Goal: Task Accomplishment & Management: Use online tool/utility

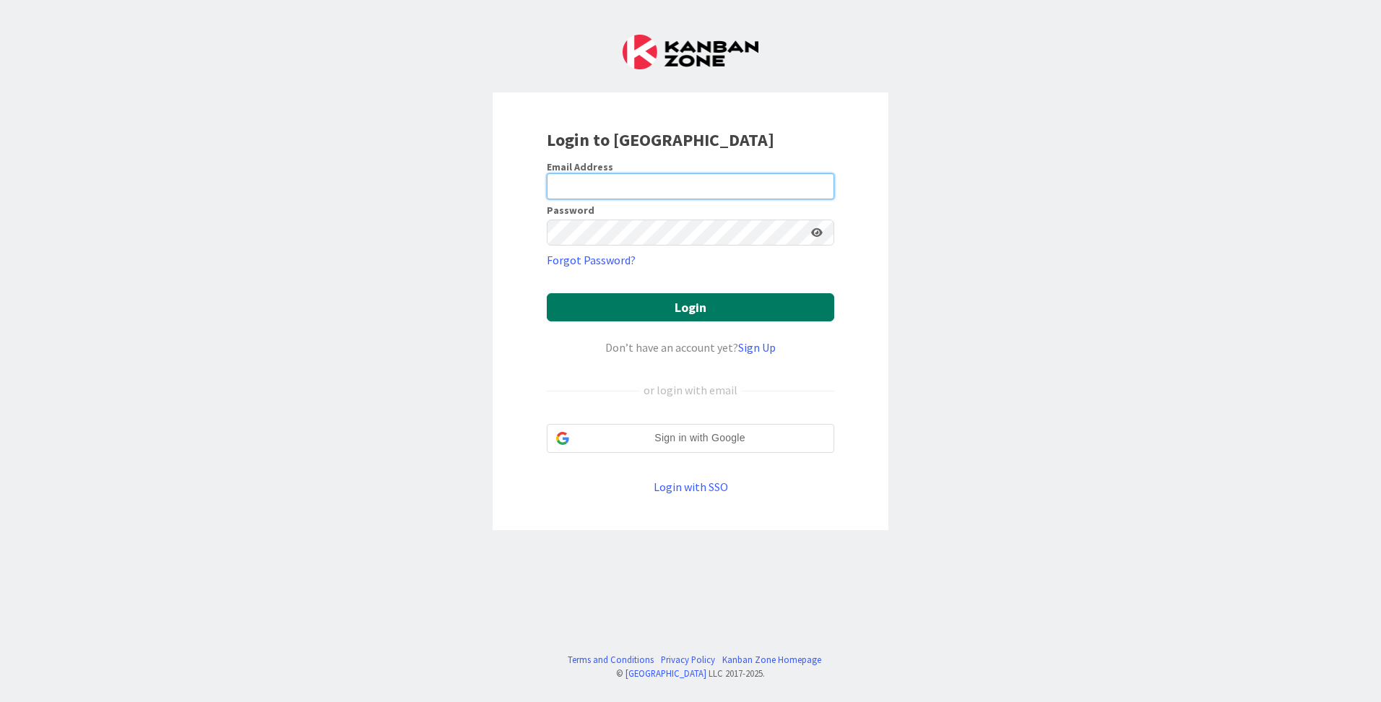
type input "[PERSON_NAME][EMAIL_ADDRESS][DOMAIN_NAME]"
click at [656, 297] on button "Login" at bounding box center [691, 307] width 288 height 28
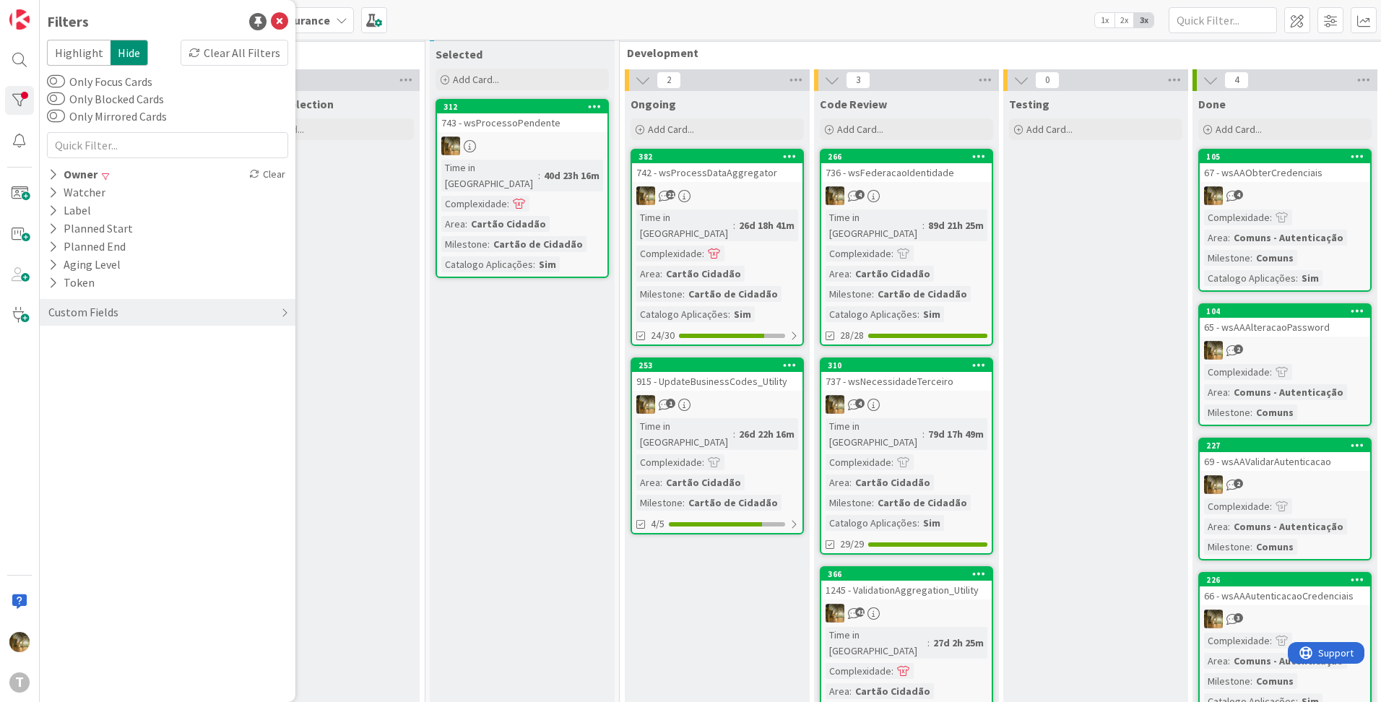
scroll to position [0, 194]
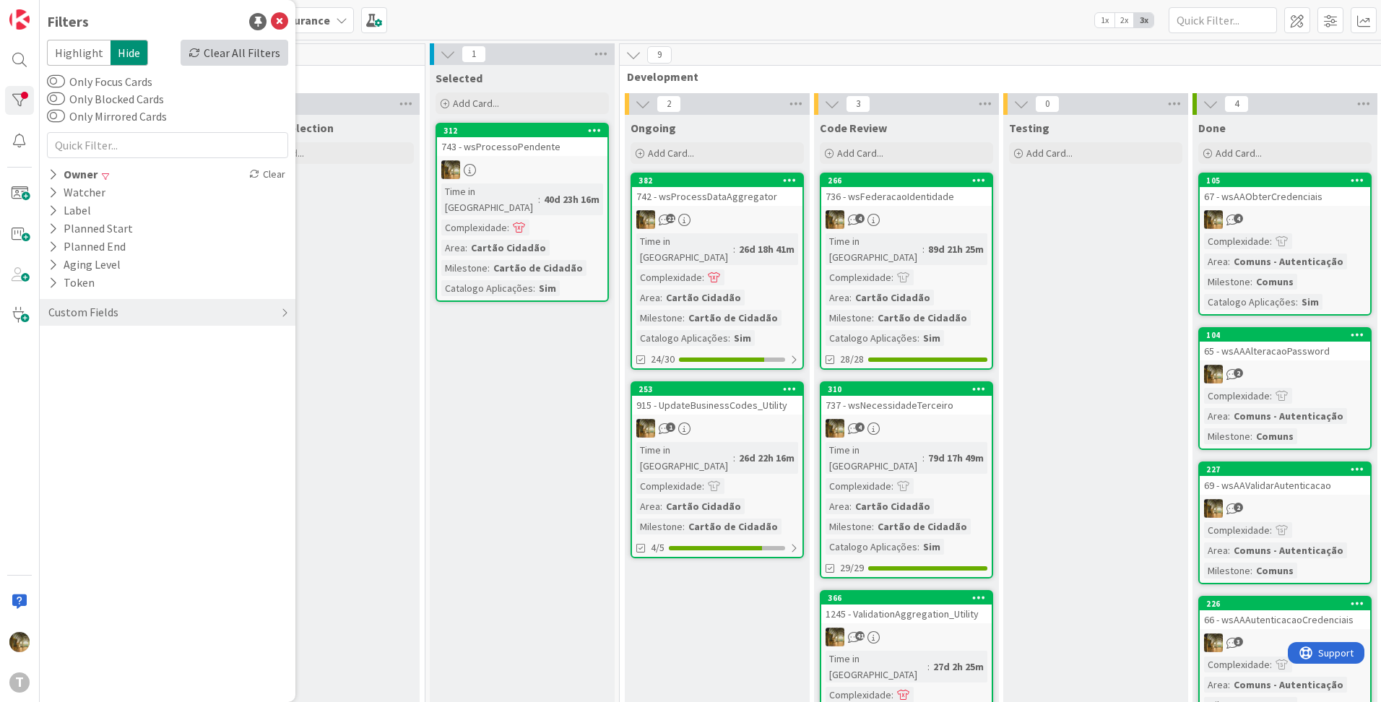
click at [223, 61] on div "Clear All Filters" at bounding box center [235, 53] width 108 height 26
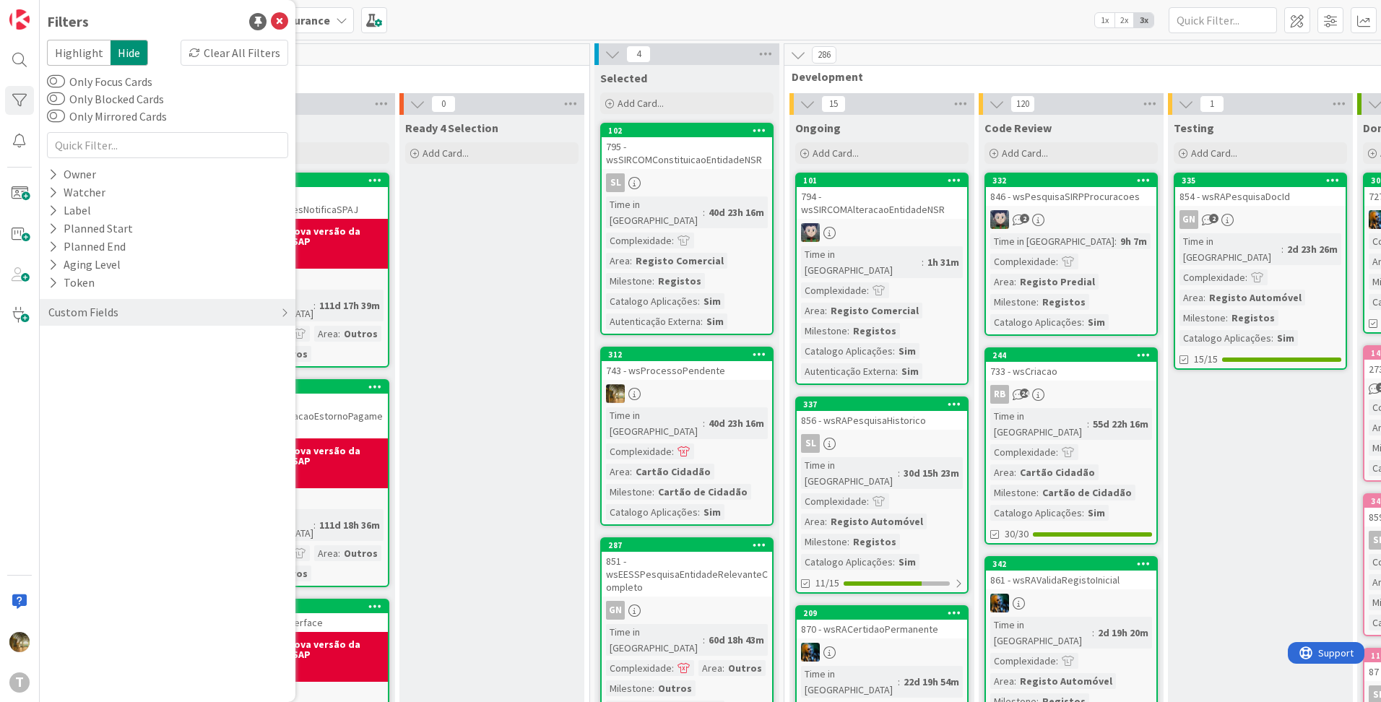
scroll to position [0, 0]
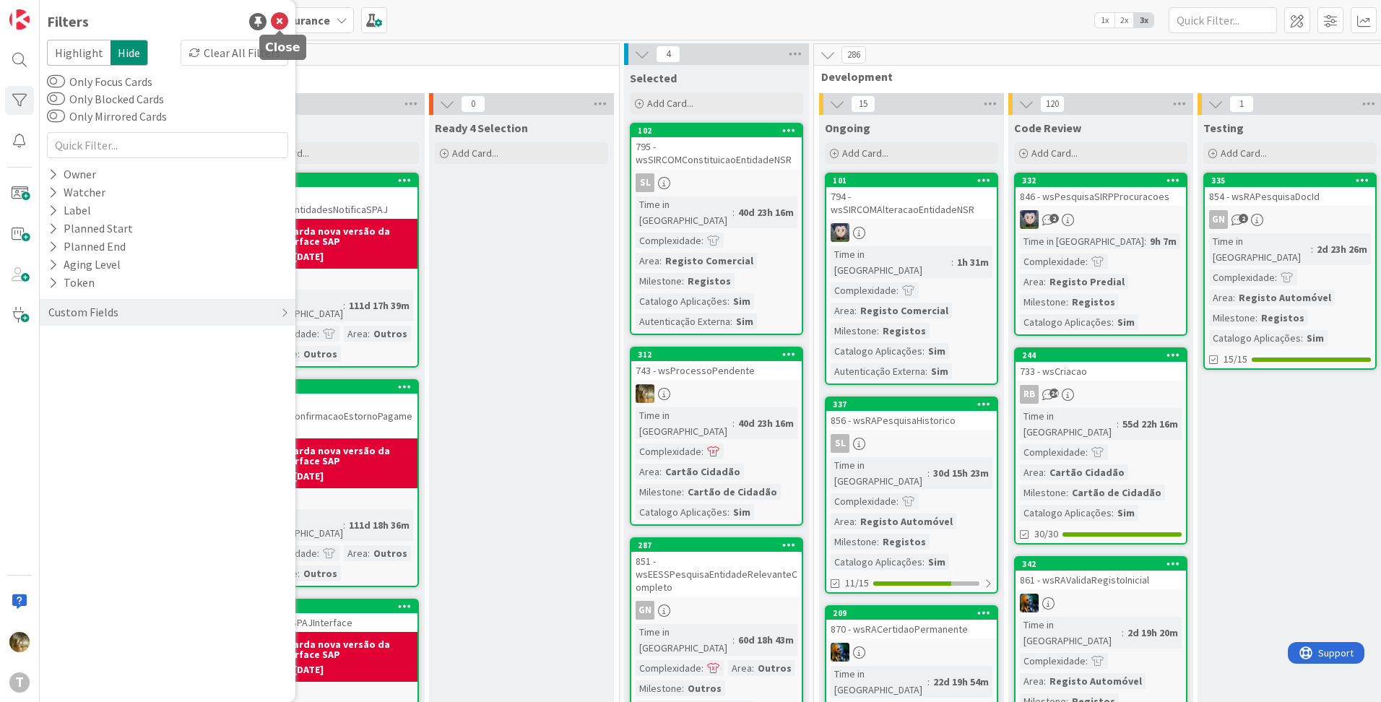
click at [278, 22] on icon at bounding box center [279, 21] width 17 height 17
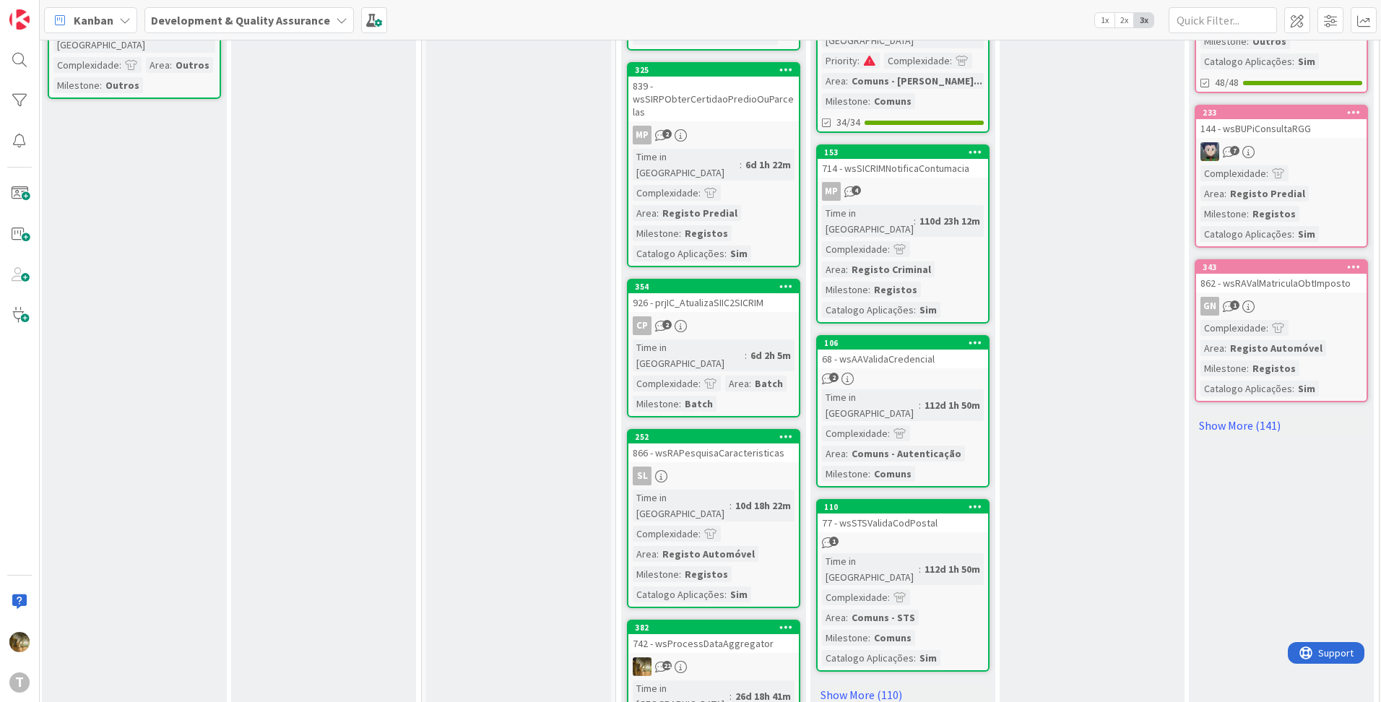
scroll to position [1389, 198]
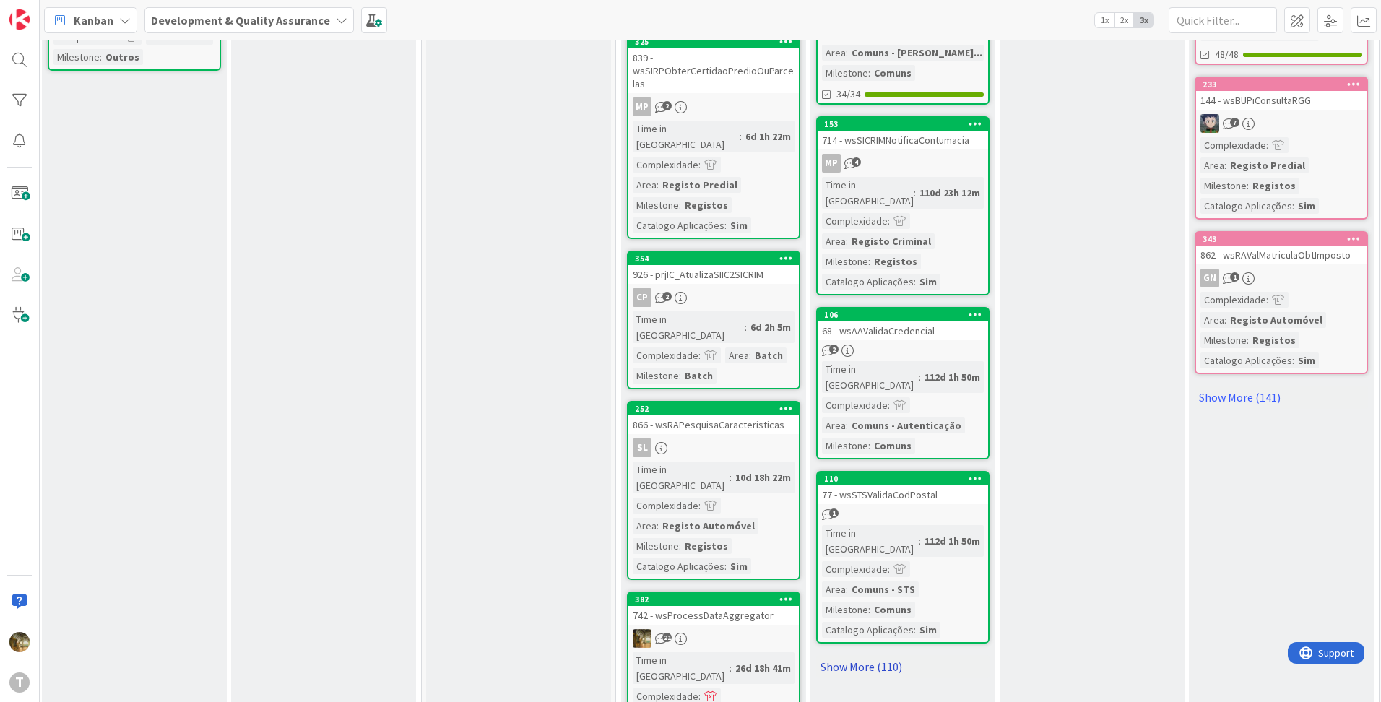
click at [874, 655] on link "Show More (110)" at bounding box center [902, 666] width 173 height 23
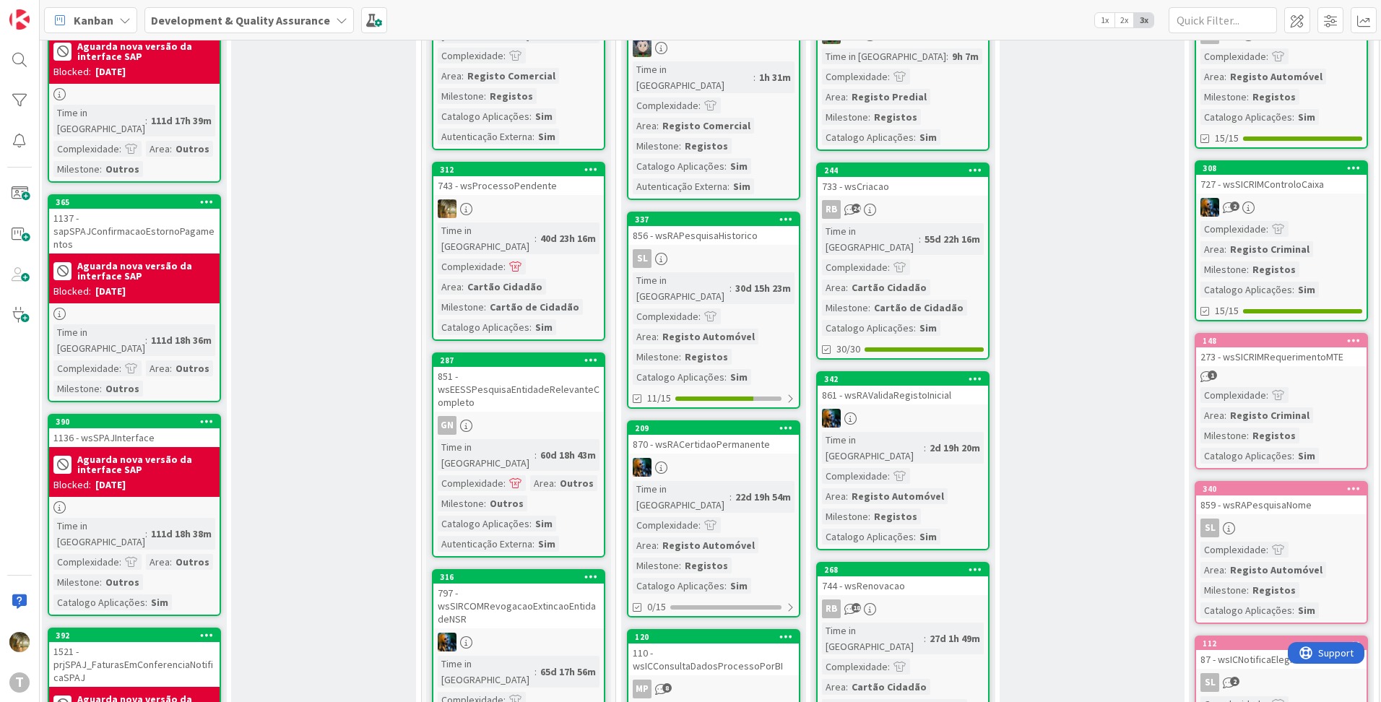
scroll to position [0, 198]
